Goal: Download file/media

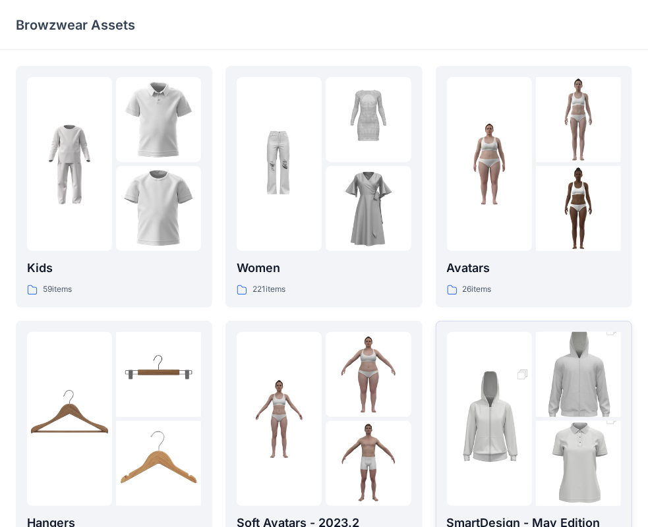
click at [518, 383] on img at bounding box center [489, 419] width 85 height 128
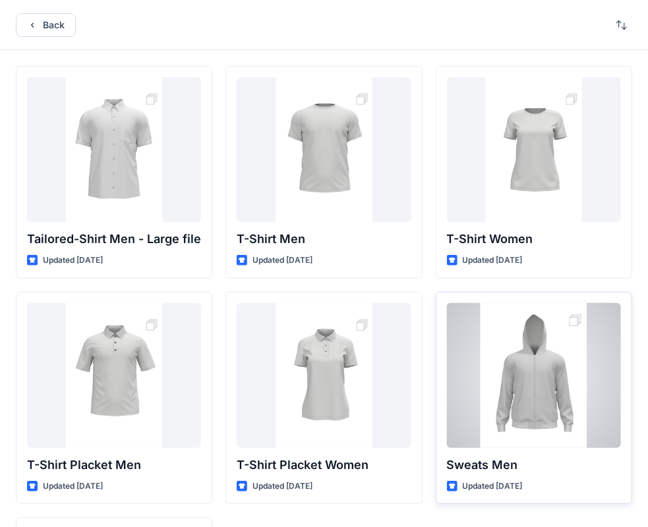
click at [543, 339] on div at bounding box center [534, 375] width 174 height 145
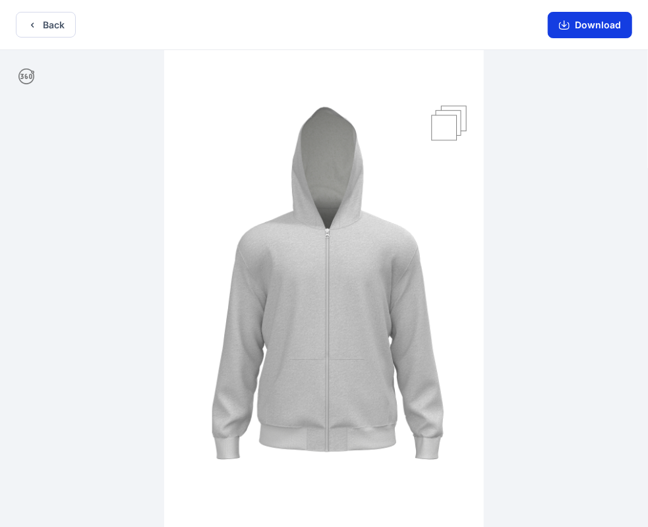
click at [598, 35] on button "Download" at bounding box center [590, 25] width 84 height 26
click at [583, 26] on button "Download" at bounding box center [590, 25] width 84 height 26
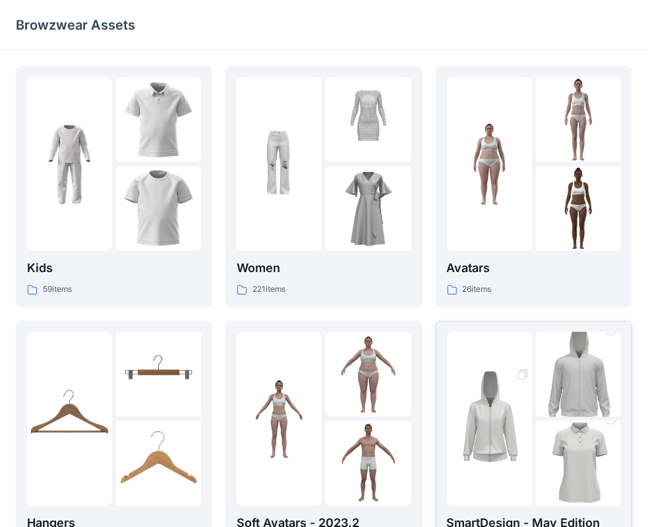
click at [574, 386] on img at bounding box center [578, 375] width 85 height 128
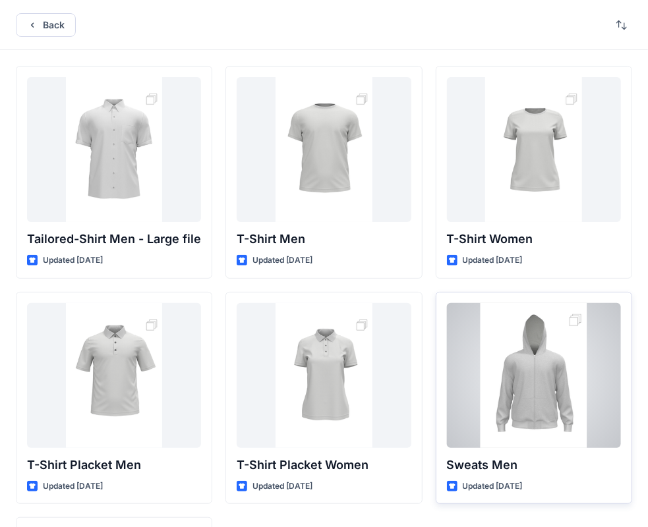
click at [544, 423] on div at bounding box center [534, 375] width 174 height 145
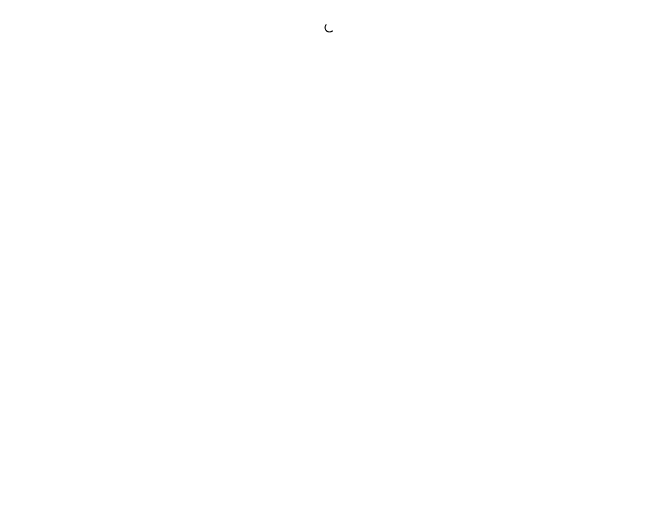
click at [544, 423] on div at bounding box center [329, 263] width 659 height 527
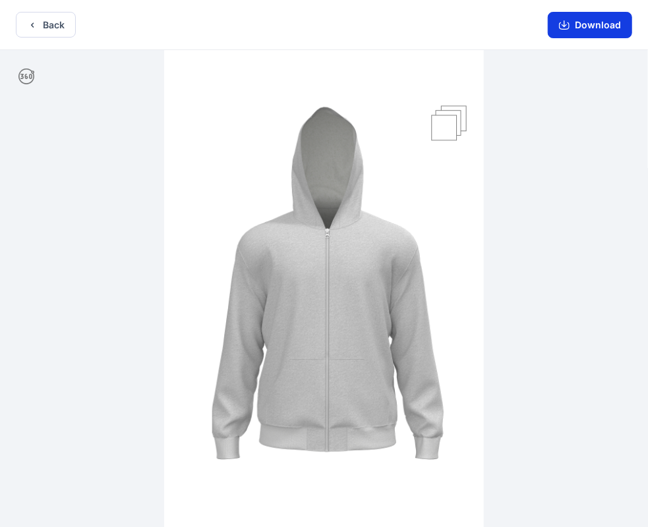
click at [591, 21] on button "Download" at bounding box center [590, 25] width 84 height 26
